Goal: Task Accomplishment & Management: Manage account settings

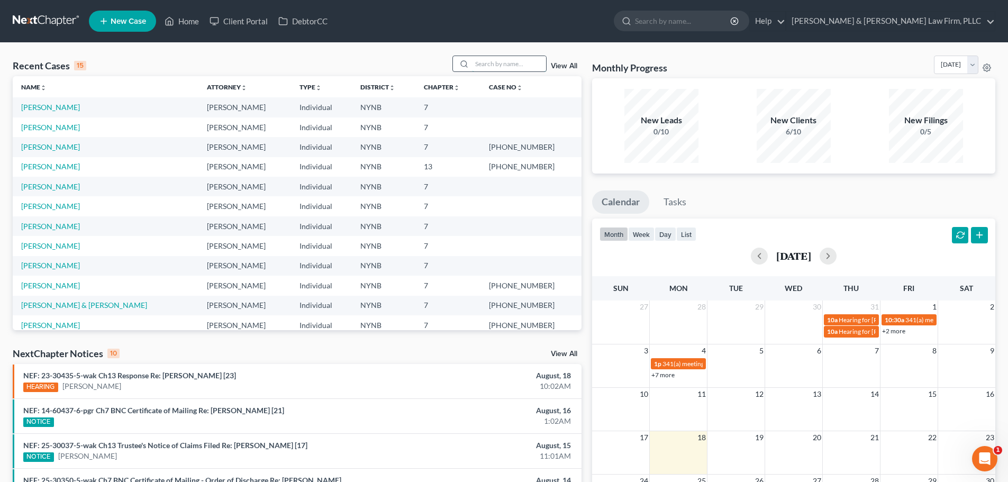
click at [479, 64] on input "search" at bounding box center [509, 63] width 74 height 15
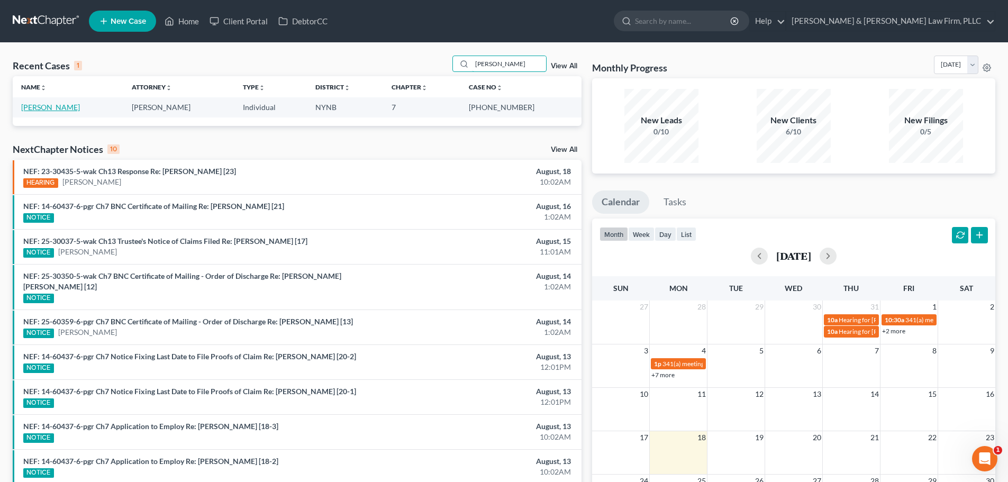
type input "[PERSON_NAME]"
click at [48, 108] on link "[PERSON_NAME]" at bounding box center [50, 107] width 59 height 9
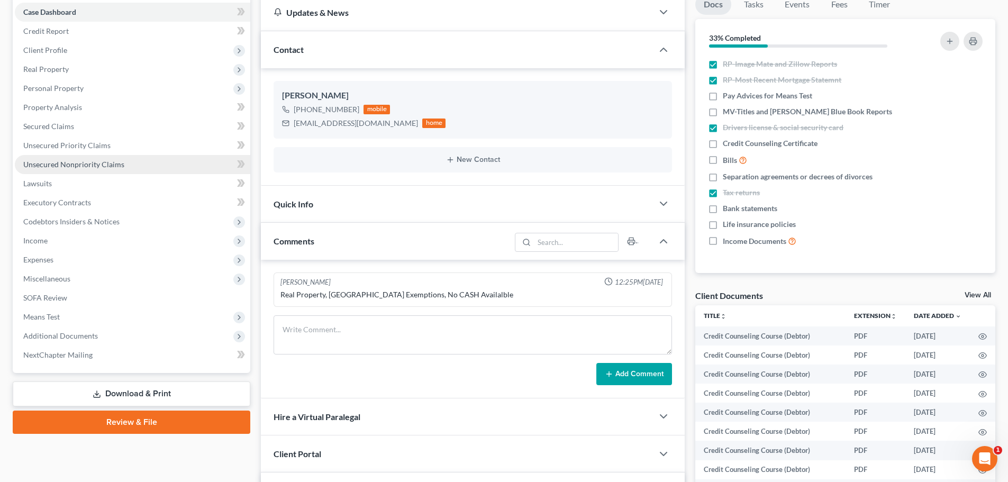
scroll to position [212, 0]
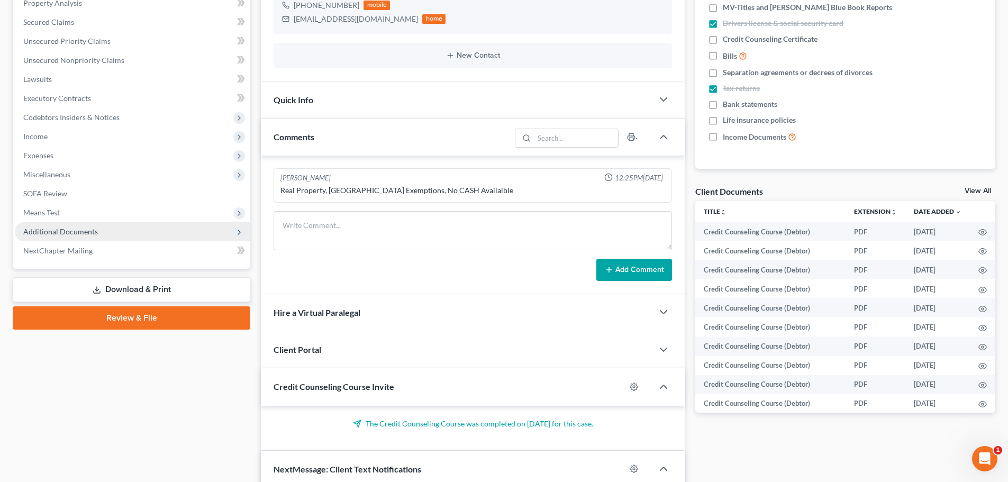
click at [71, 227] on span "Additional Documents" at bounding box center [60, 231] width 75 height 9
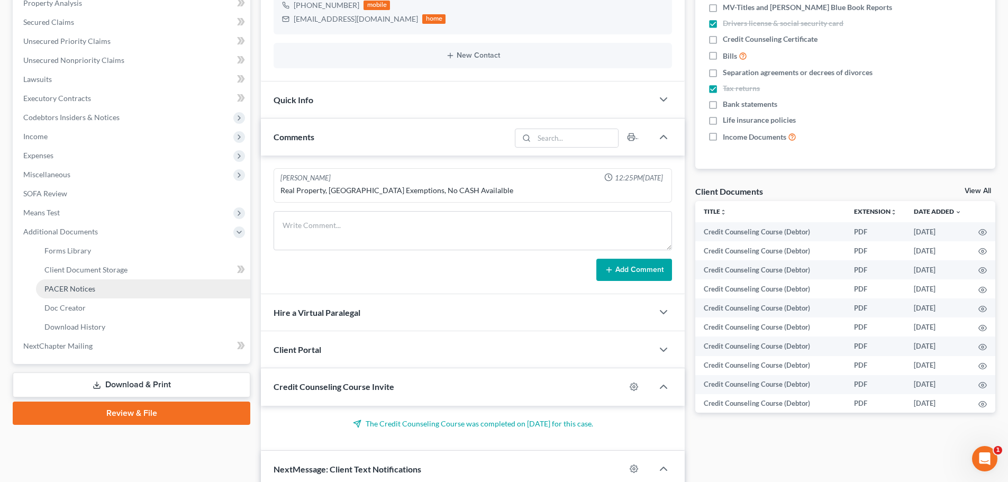
click at [78, 286] on span "PACER Notices" at bounding box center [69, 288] width 51 height 9
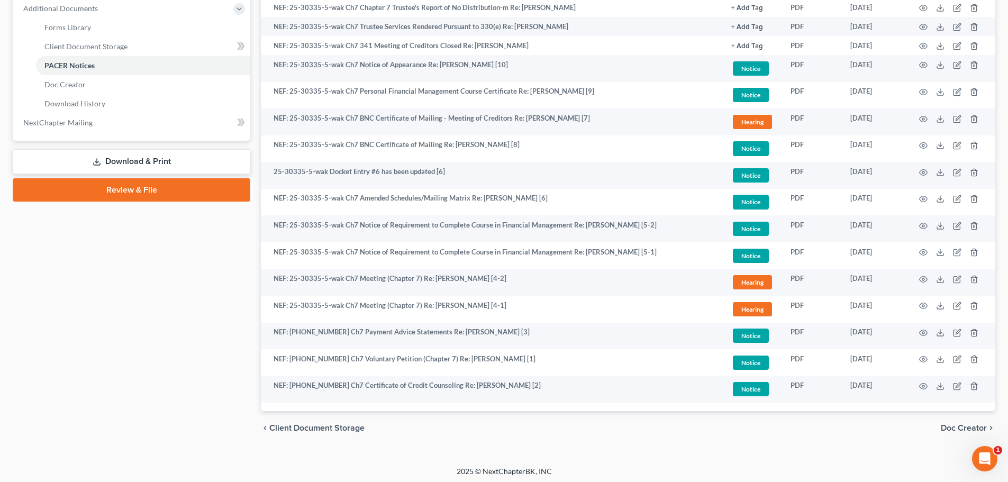
scroll to position [438, 0]
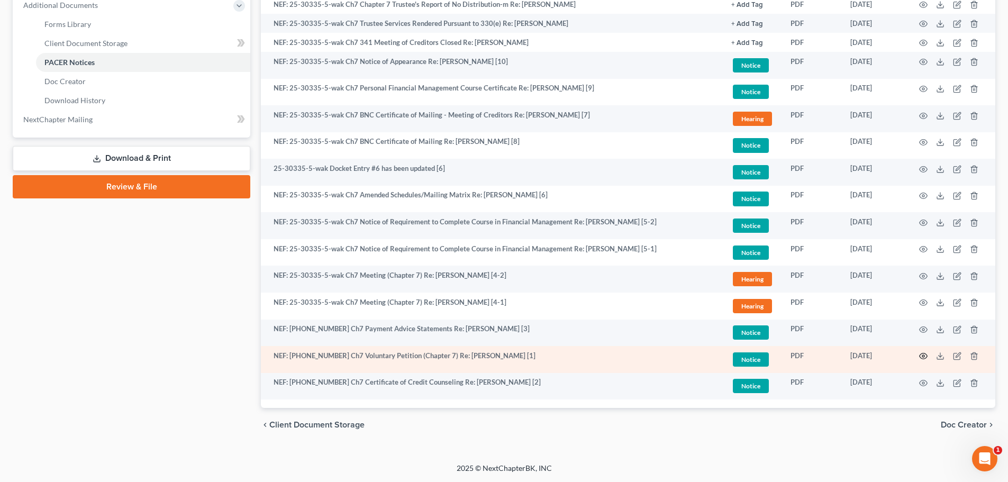
click at [925, 357] on icon "button" at bounding box center [923, 356] width 8 height 8
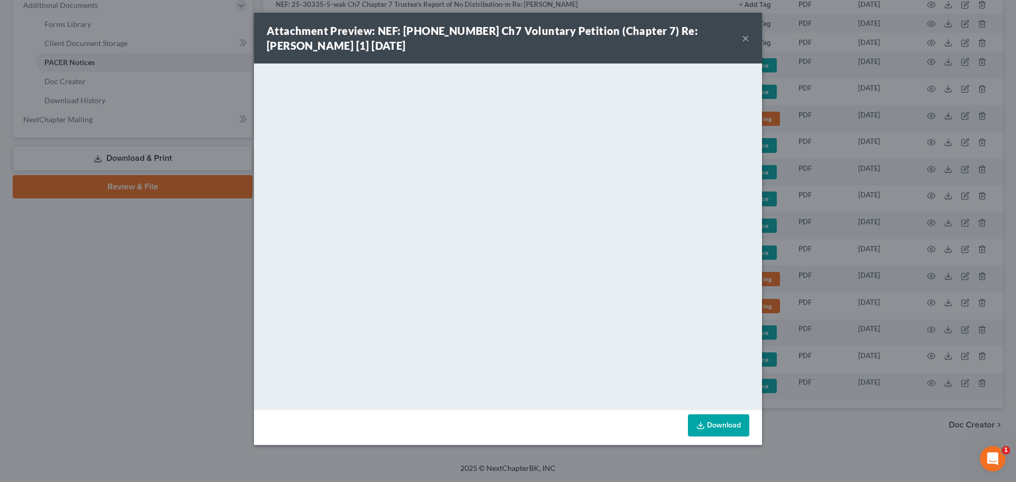
click at [745, 39] on button "×" at bounding box center [745, 38] width 7 height 13
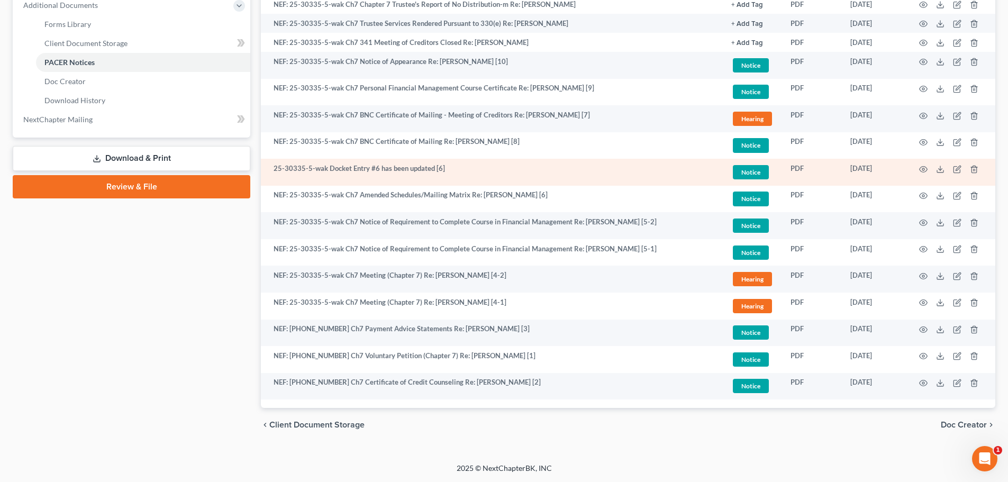
click at [401, 183] on td "25-30335-5-wak Docket Entry #6 has been updated [6]" at bounding box center [492, 172] width 462 height 27
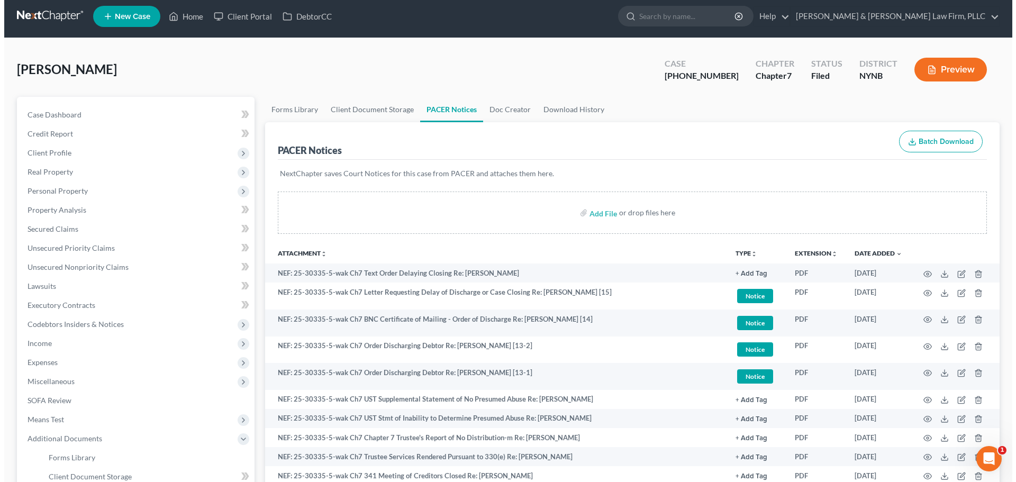
scroll to position [0, 0]
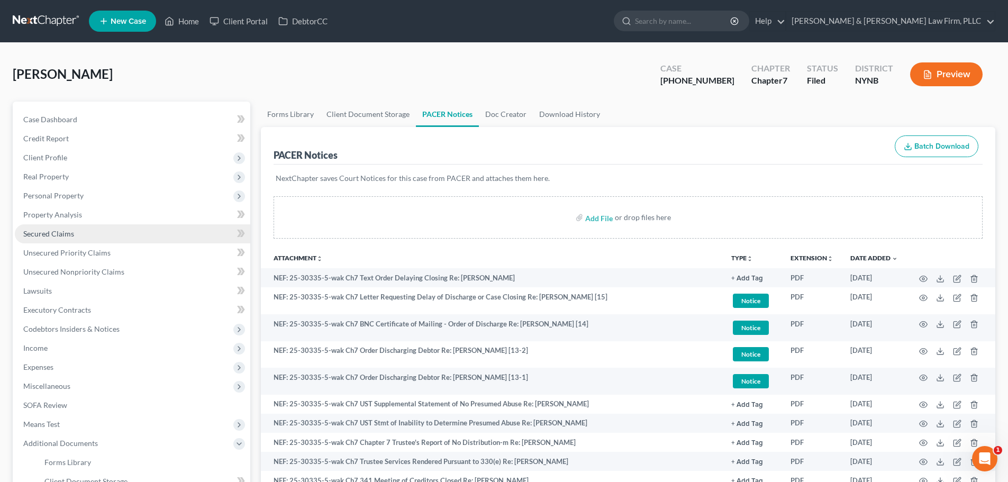
click at [53, 235] on span "Secured Claims" at bounding box center [48, 233] width 51 height 9
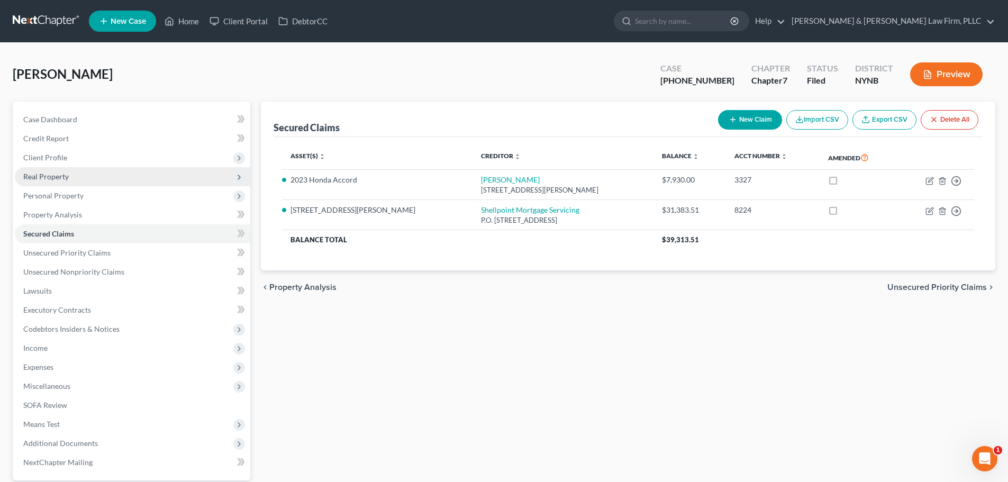
click at [53, 172] on span "Real Property" at bounding box center [45, 176] width 45 height 9
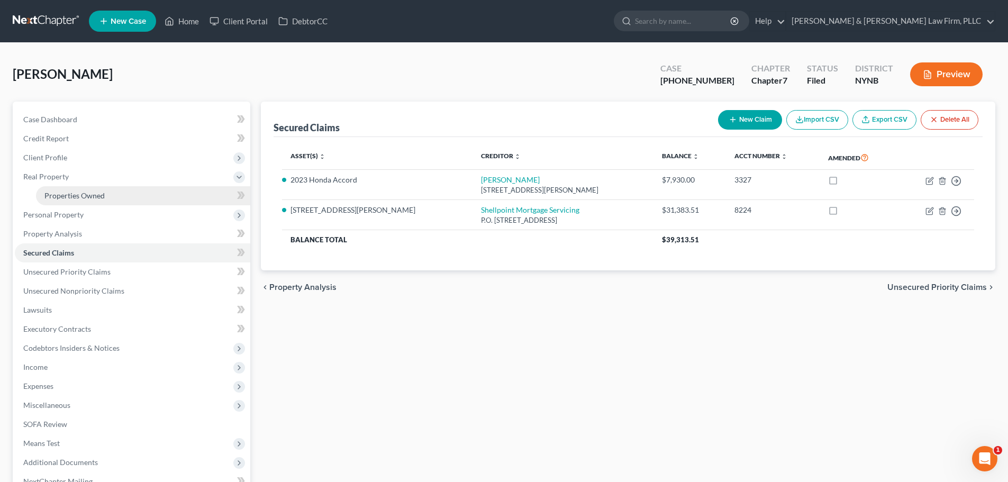
click at [64, 199] on span "Properties Owned" at bounding box center [74, 195] width 60 height 9
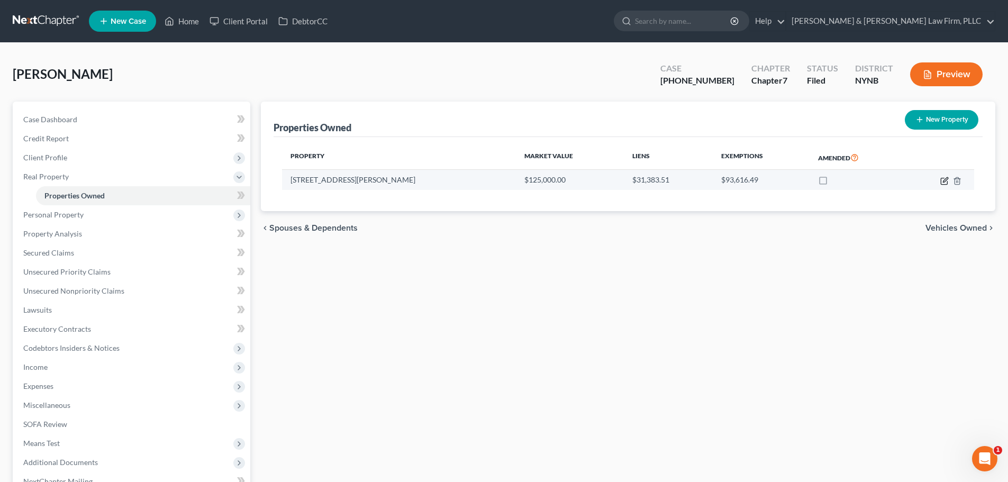
click at [943, 181] on icon "button" at bounding box center [945, 179] width 5 height 5
select select "35"
select select "0"
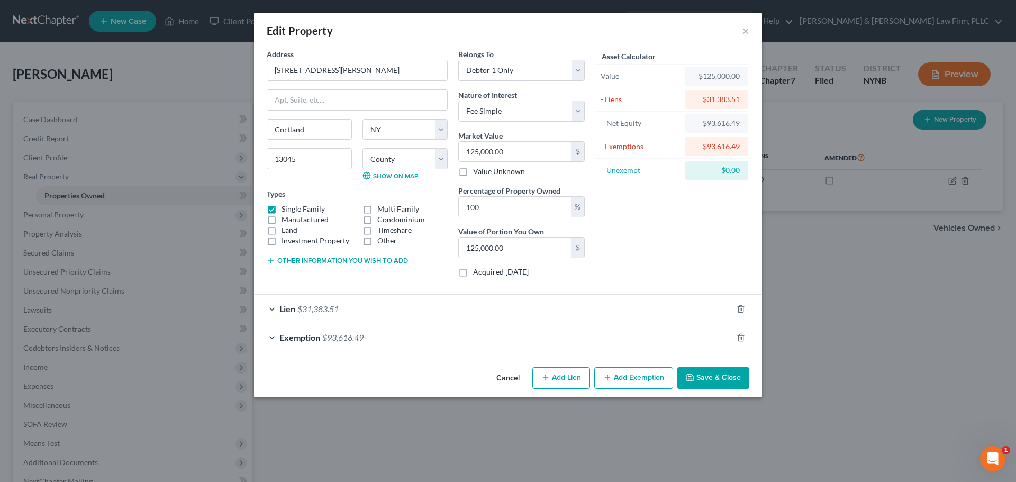
click at [307, 335] on span "Exemption" at bounding box center [299, 337] width 41 height 10
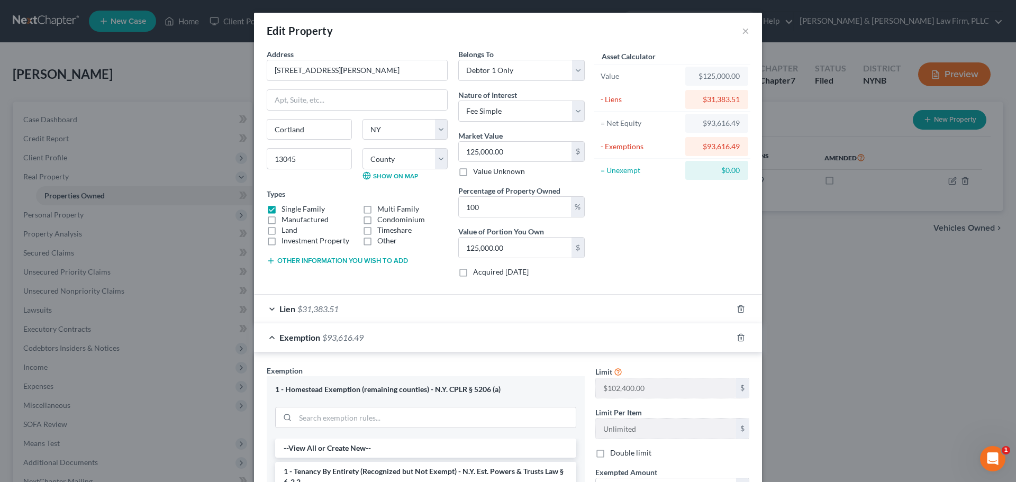
scroll to position [53, 0]
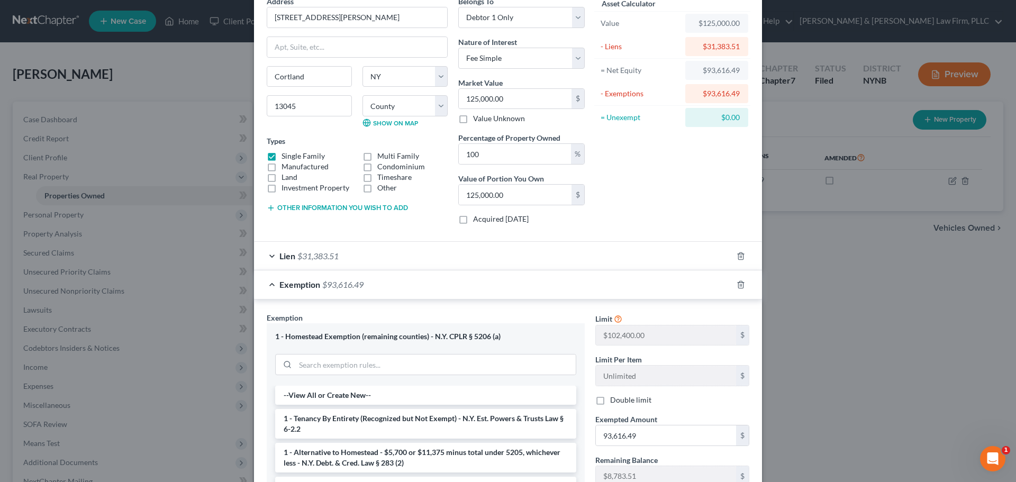
click at [853, 305] on div "Edit Property × Address * [GEOGRAPHIC_DATA][PERSON_NAME] [GEOGRAPHIC_DATA] [US_…" at bounding box center [508, 241] width 1016 height 482
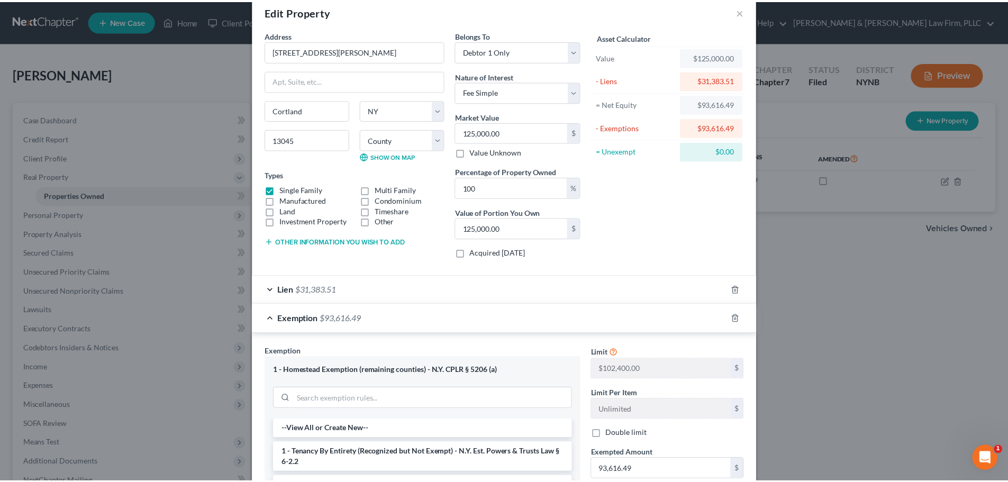
scroll to position [0, 0]
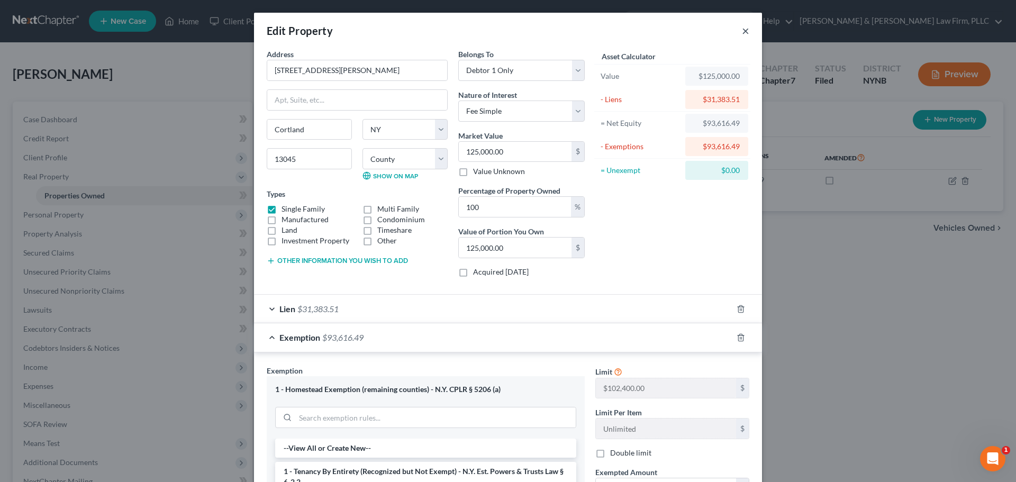
click at [742, 33] on button "×" at bounding box center [745, 30] width 7 height 13
